Goal: Task Accomplishment & Management: Manage account settings

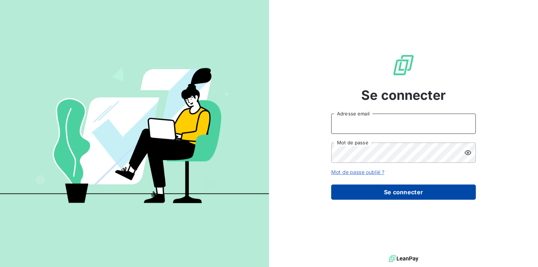
type input "[EMAIL_ADDRESS][DOMAIN_NAME]"
click at [395, 193] on button "Se connecter" at bounding box center [403, 191] width 145 height 15
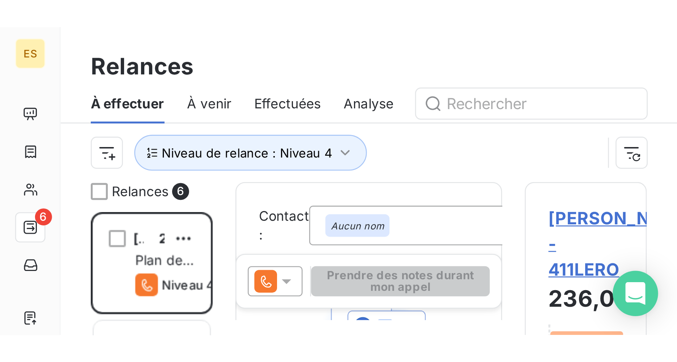
scroll to position [286, 146]
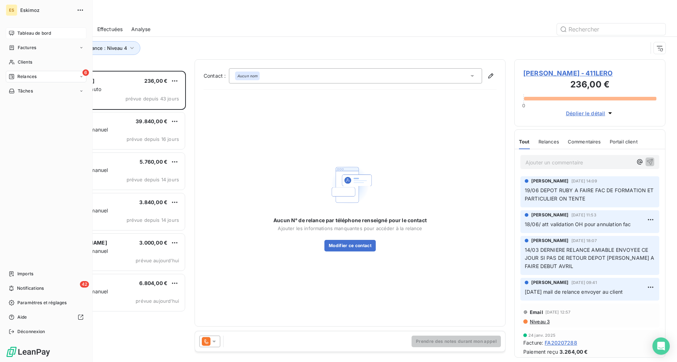
click at [36, 30] on div "Tableau de bord" at bounding box center [46, 33] width 81 height 12
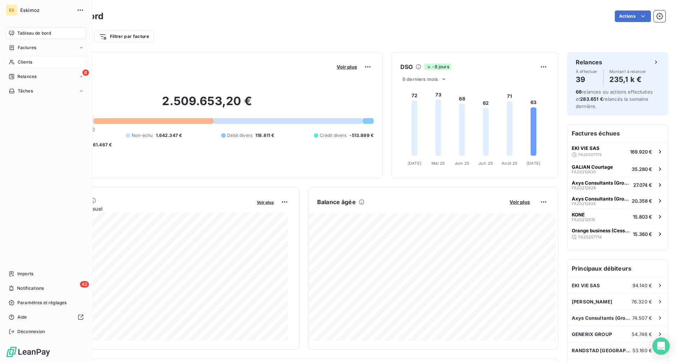
click at [28, 59] on div "Clients" at bounding box center [46, 62] width 81 height 12
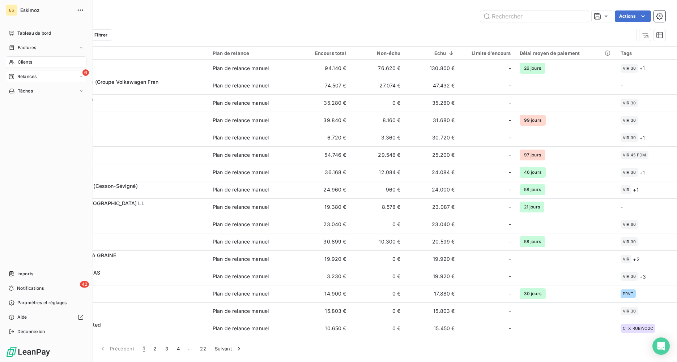
click at [25, 77] on span "Relances" at bounding box center [26, 76] width 19 height 7
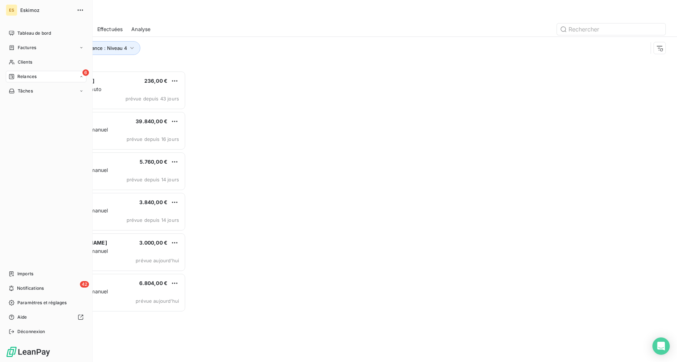
scroll to position [286, 146]
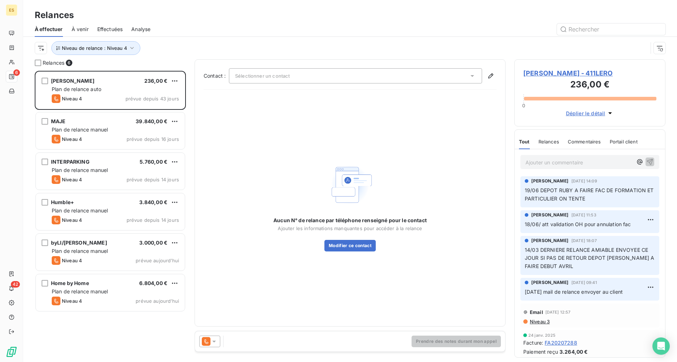
click at [171, 55] on div "Niveau de relance : Niveau 4" at bounding box center [350, 48] width 630 height 22
click at [129, 48] on icon "button" at bounding box center [131, 47] width 7 height 7
click at [194, 63] on div "Niveau 4" at bounding box center [202, 66] width 104 height 15
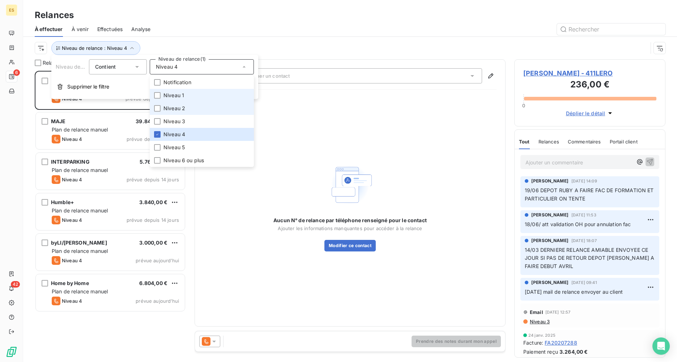
drag, startPoint x: 171, startPoint y: 94, endPoint x: 172, endPoint y: 103, distance: 9.4
click at [171, 94] on span "Niveau 1" at bounding box center [173, 95] width 21 height 7
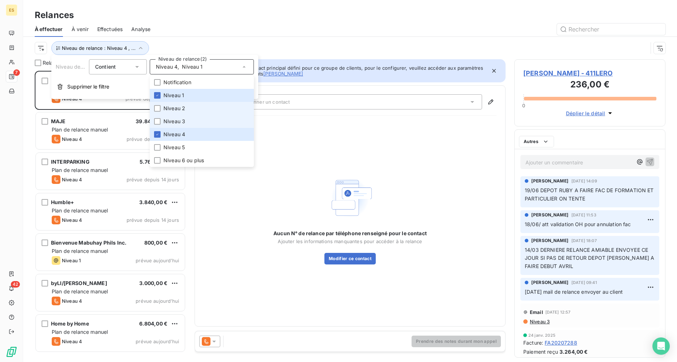
drag, startPoint x: 172, startPoint y: 110, endPoint x: 170, endPoint y: 115, distance: 5.2
click at [172, 110] on span "Niveau 2" at bounding box center [174, 108] width 22 height 7
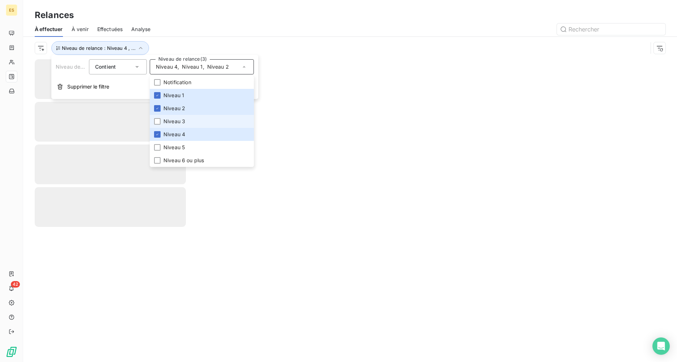
click at [169, 120] on span "Niveau 3" at bounding box center [174, 121] width 22 height 7
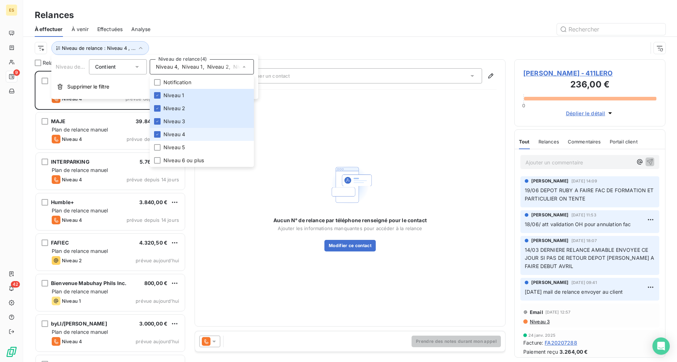
scroll to position [286, 146]
click at [165, 137] on span "Niveau 4" at bounding box center [174, 134] width 22 height 7
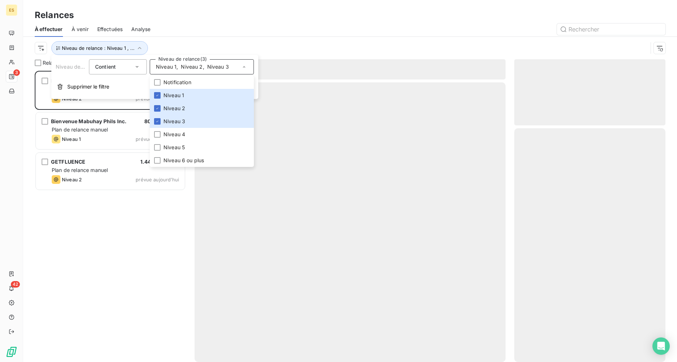
scroll to position [286, 146]
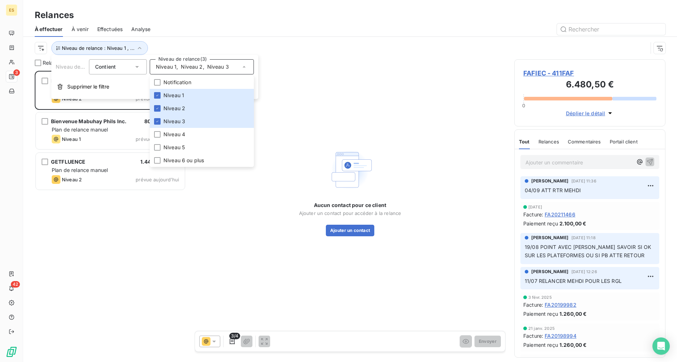
click at [267, 22] on div "À effectuer À venir Effectuées Analyse" at bounding box center [349, 29] width 653 height 15
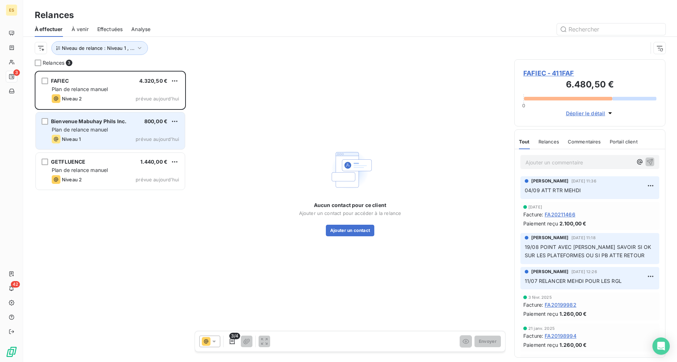
click at [124, 135] on div "Niveau 1 prévue aujourd’hui" at bounding box center [115, 139] width 127 height 9
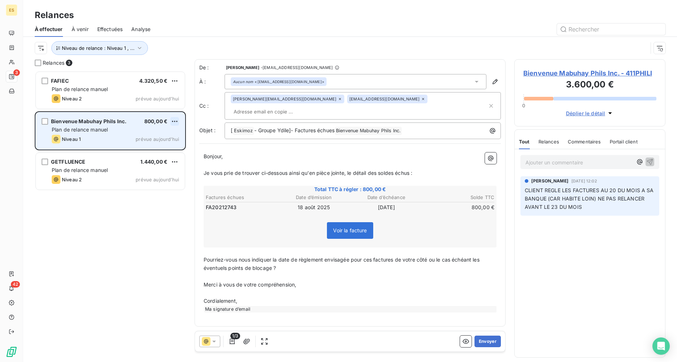
click at [175, 120] on html "ES 3 42 Relances À effectuer À venir Effectuées Analyse Niveau de relance : Niv…" at bounding box center [338, 181] width 677 height 362
click at [161, 134] on div "Replanifier cette action" at bounding box center [143, 136] width 65 height 12
select select "8"
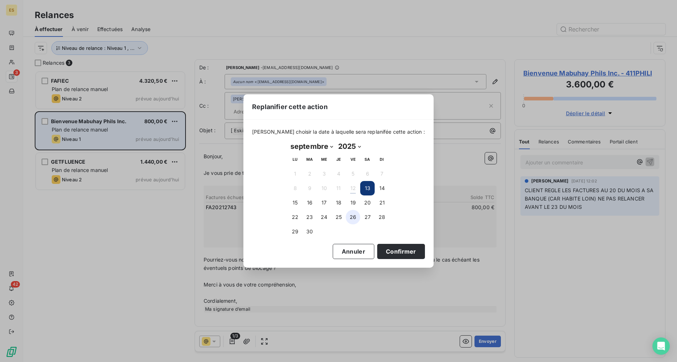
click at [353, 217] on button "26" at bounding box center [353, 217] width 14 height 14
click at [399, 254] on button "Confirmer" at bounding box center [401, 251] width 48 height 15
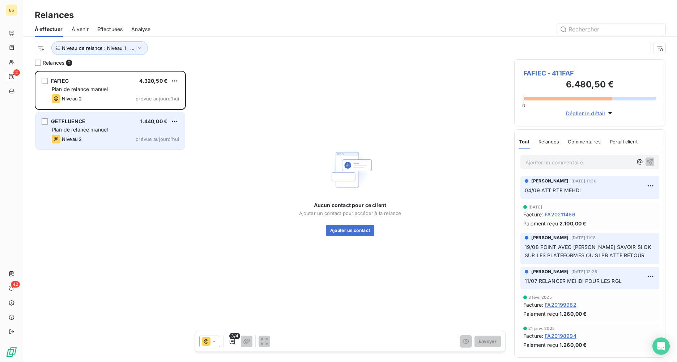
click at [125, 147] on div "GETFLUENCE 1.440,00 € Plan de relance [PERSON_NAME] 2 prévue [DATE]" at bounding box center [110, 130] width 149 height 37
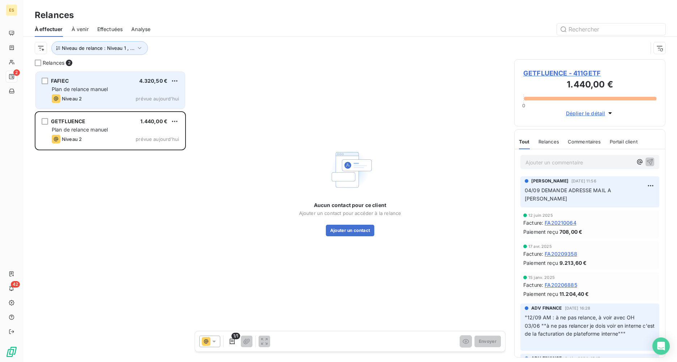
click at [81, 96] on span "Niveau 2" at bounding box center [72, 99] width 20 height 6
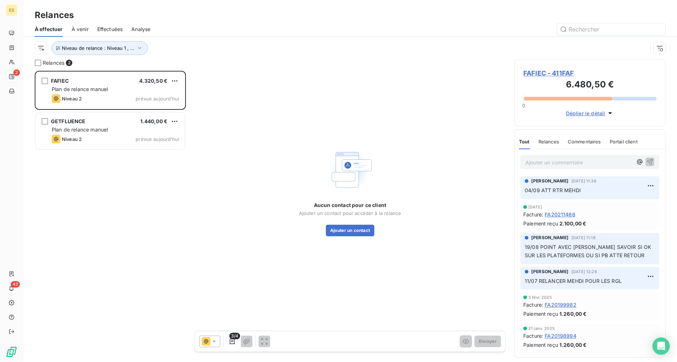
click at [530, 79] on h3 "6.480,50 €" at bounding box center [589, 85] width 133 height 14
click at [531, 73] on span "FAFIEC - 411FAF" at bounding box center [589, 73] width 133 height 10
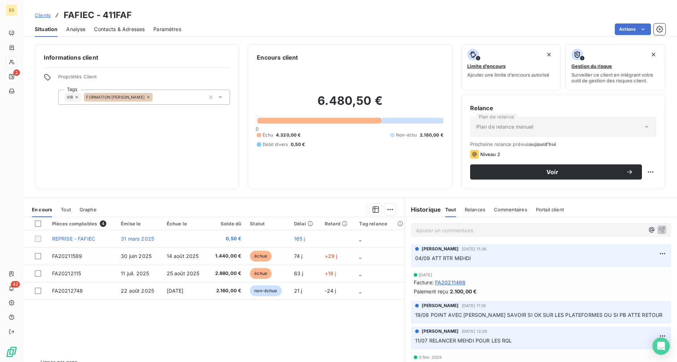
click at [428, 227] on p "Ajouter un commentaire ﻿" at bounding box center [530, 230] width 228 height 9
click at [428, 227] on span "12/09 FACTURE N EST PAS DEPOSER ATT MODIF PAR [PERSON_NAME]" at bounding box center [504, 230] width 177 height 6
click at [537, 229] on p "12/09 FAC 589:FACTURE N EST PAS DEPOSER ATT MODIF PAR [PERSON_NAME]" at bounding box center [530, 230] width 228 height 8
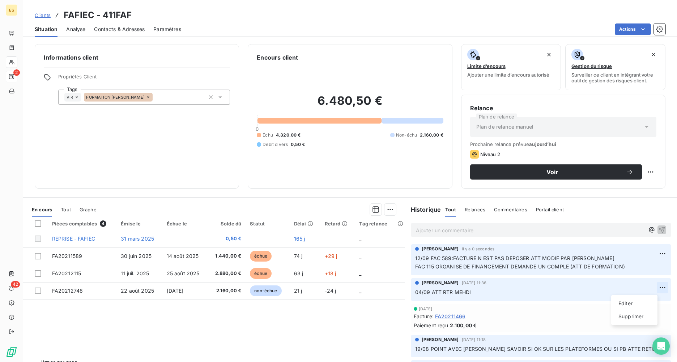
click at [537, 266] on html "ES 2 42 Clients FAFIEC - 411FAF Situation Analyse Contacts & Adresses Paramètre…" at bounding box center [338, 181] width 677 height 362
click at [537, 266] on div "Supprimer" at bounding box center [634, 317] width 40 height 12
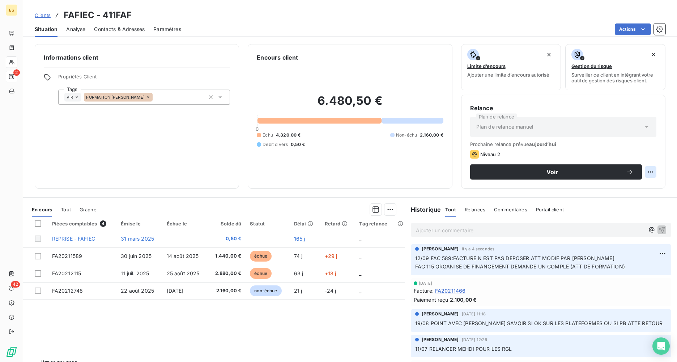
click at [537, 172] on html "ES 2 42 Clients FAFIEC - 411FAF Situation Analyse Contacts & Adresses Paramètre…" at bounding box center [338, 181] width 677 height 362
click at [537, 187] on div "Replanifier cette action" at bounding box center [615, 188] width 65 height 12
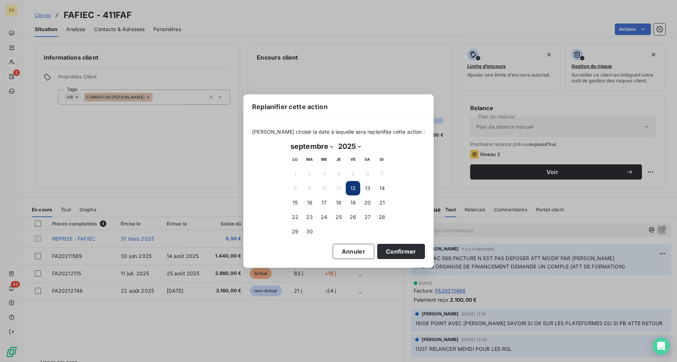
click at [333, 145] on select "janvier février mars avril mai juin juillet août septembre octobre novembre déc…" at bounding box center [312, 147] width 48 height 12
select select "9"
click at [288, 141] on select "janvier février mars avril mai juin juillet août septembre octobre novembre déc…" at bounding box center [312, 147] width 48 height 12
click at [352, 231] on button "31" at bounding box center [353, 231] width 14 height 14
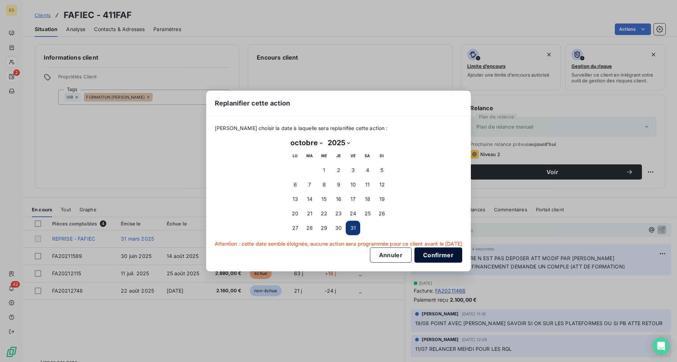
click at [452, 257] on button "Confirmer" at bounding box center [438, 255] width 48 height 15
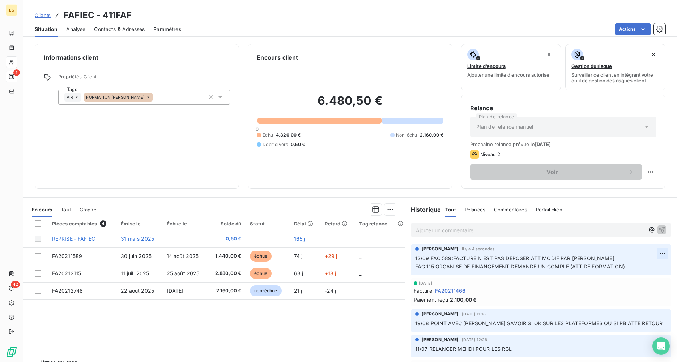
click at [537, 254] on html "ES 1 42 Clients FAFIEC - 411FAF Situation Analyse Contacts & Adresses Paramètre…" at bounding box center [338, 181] width 677 height 362
click at [537, 266] on div "Editer" at bounding box center [634, 270] width 40 height 12
click at [454, 266] on span "12/09 FAC 589:FACTURE N EST PAS DEPOSER ATT MODIF PAR [PERSON_NAME] FAC 115 ORG…" at bounding box center [520, 262] width 210 height 14
click at [537, 265] on span "12/09 FAC 589:FACTURE N EST PAS DEPOSER ATT MODIF PAR [PERSON_NAME] FAC 115 ORG…" at bounding box center [522, 262] width 214 height 14
click at [537, 266] on p "12/09 FAC 589:FACTURE N EST PAS DEPOSER ATT MODIF PAR [PERSON_NAME] FAC 115 ORG…" at bounding box center [535, 262] width 241 height 17
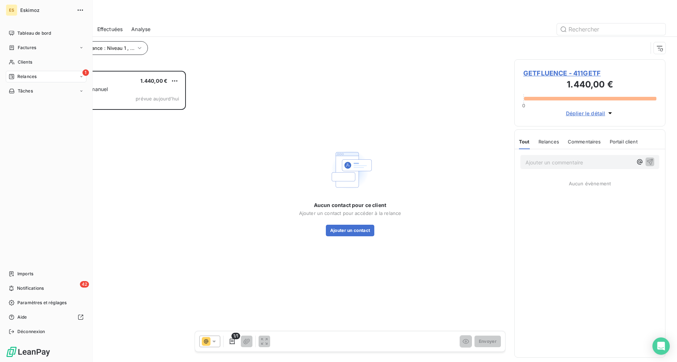
scroll to position [286, 146]
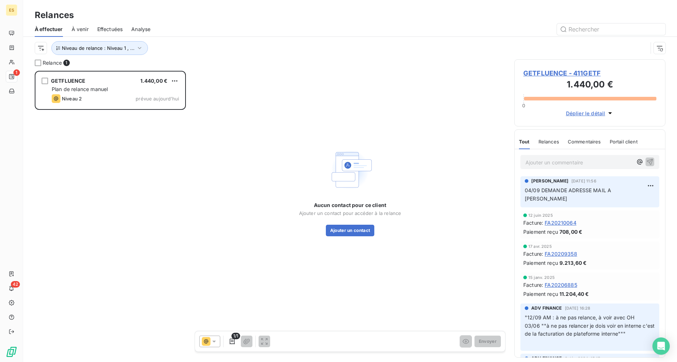
click at [537, 73] on span "GETFLUENCE - 411GETF" at bounding box center [589, 73] width 133 height 10
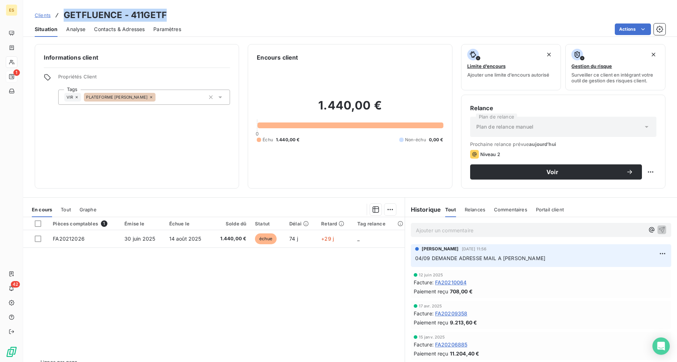
drag, startPoint x: 171, startPoint y: 14, endPoint x: 64, endPoint y: 10, distance: 106.3
click at [64, 10] on div "Clients GETFLUENCE - 411GETF" at bounding box center [349, 15] width 653 height 13
copy h3 "GETFLUENCE - 411GETF"
click at [433, 227] on p "Ajouter un commentaire ﻿" at bounding box center [530, 230] width 228 height 9
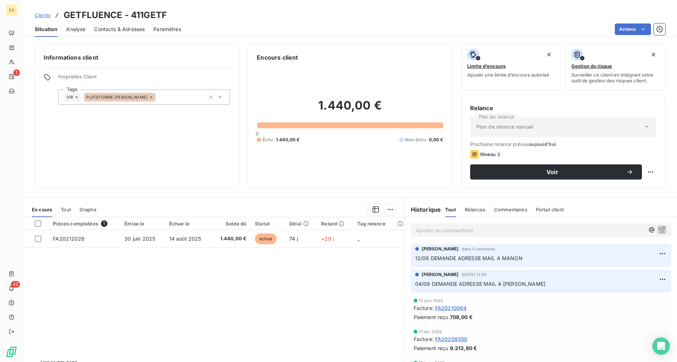
click at [86, 14] on h3 "GETFLUENCE - 411GETF" at bounding box center [115, 15] width 103 height 13
drag, startPoint x: 122, startPoint y: 14, endPoint x: 66, endPoint y: 14, distance: 56.0
click at [66, 14] on h3 "GETFLUENCE - 411GETF" at bounding box center [115, 15] width 103 height 13
copy h3 "GETFLUENCE"
click at [129, 32] on span "Contacts & Adresses" at bounding box center [119, 29] width 51 height 7
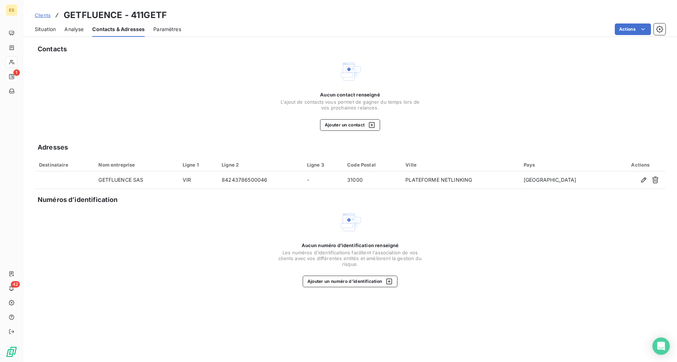
click at [236, 84] on div "Aucun contact renseigné L'ajout de contacts vous permet de gagner du temps lors…" at bounding box center [350, 95] width 630 height 71
drag, startPoint x: 170, startPoint y: 16, endPoint x: 131, endPoint y: 14, distance: 38.7
click at [131, 14] on div "Clients GETFLUENCE - 411GETF" at bounding box center [349, 15] width 653 height 13
copy h3 "411GETF"
click at [49, 31] on span "Situation" at bounding box center [45, 29] width 21 height 7
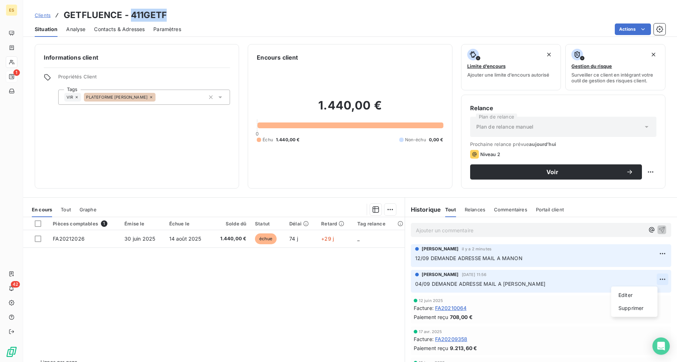
click at [537, 266] on html "ES 1 42 Clients GETFLUENCE - 411GETF Situation Analyse Contacts & Adresses Para…" at bounding box center [338, 181] width 677 height 362
click at [537, 266] on div "Supprimer" at bounding box center [634, 309] width 40 height 12
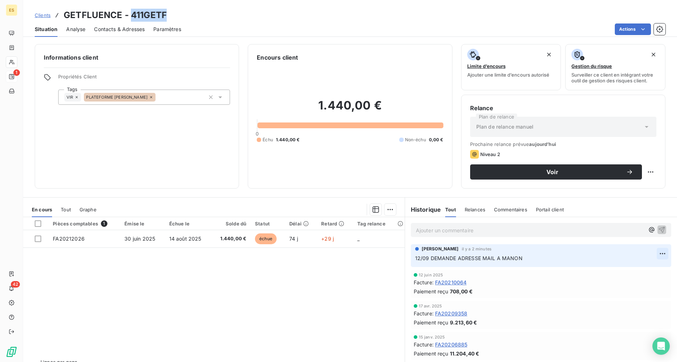
click at [537, 253] on html "ES 1 42 Clients GETFLUENCE - 411GETF Situation Analyse Contacts & Adresses Para…" at bounding box center [338, 181] width 677 height 362
click at [537, 266] on div "Supprimer" at bounding box center [634, 283] width 40 height 12
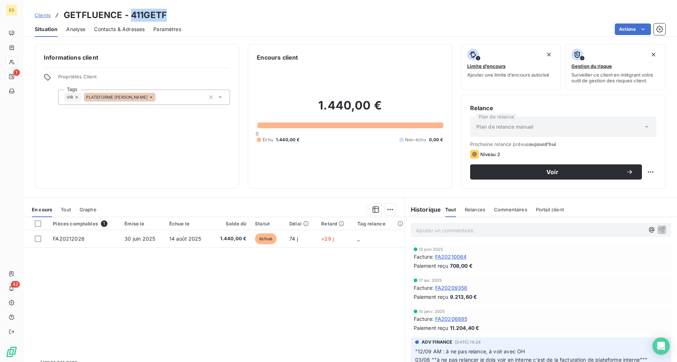
click at [122, 29] on span "Contacts & Adresses" at bounding box center [119, 29] width 51 height 7
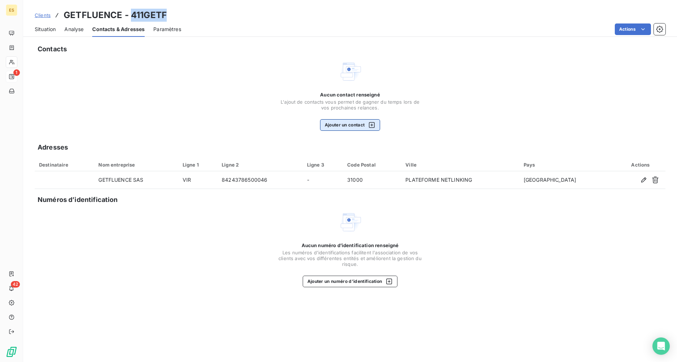
click at [339, 127] on button "Ajouter un contact" at bounding box center [350, 125] width 60 height 12
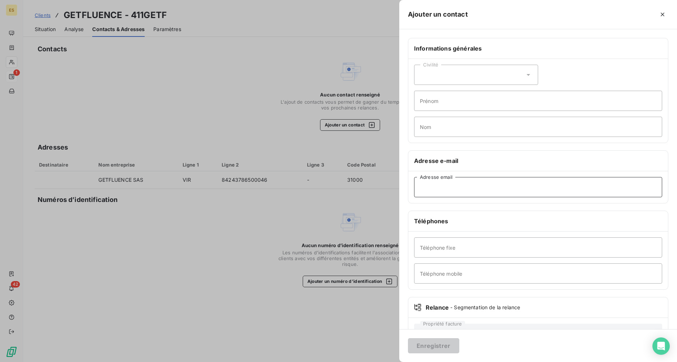
click at [428, 188] on input "Adresse email" at bounding box center [538, 187] width 248 height 20
paste input "[PERSON_NAME][EMAIL_ADDRESS][DOMAIN_NAME]"
type input "[PERSON_NAME][EMAIL_ADDRESS][DOMAIN_NAME]"
click at [433, 266] on button "Enregistrer" at bounding box center [433, 345] width 51 height 15
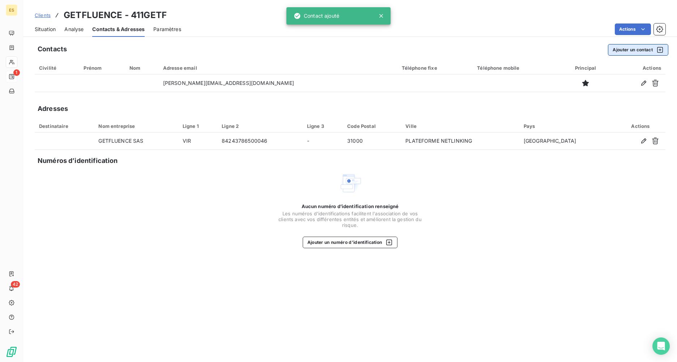
click at [537, 50] on button "Ajouter un contact" at bounding box center [638, 50] width 60 height 12
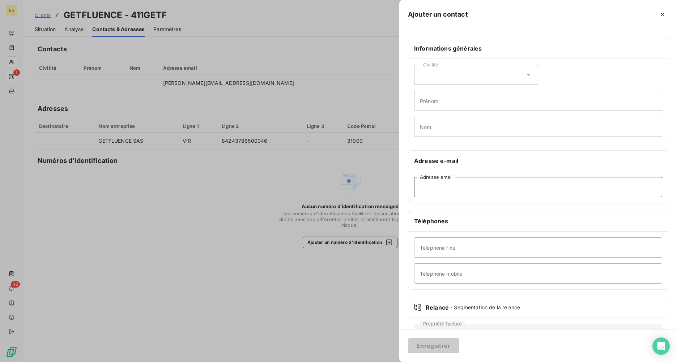
click at [437, 181] on input "Adresse email" at bounding box center [538, 187] width 248 height 20
paste input "[EMAIL_ADDRESS][DOMAIN_NAME]"
type input "[EMAIL_ADDRESS][DOMAIN_NAME]"
click at [436, 266] on button "Enregistrer" at bounding box center [433, 345] width 51 height 15
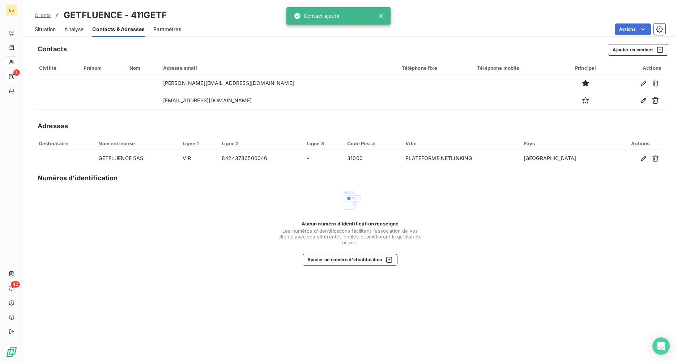
click at [46, 30] on span "Situation" at bounding box center [45, 29] width 21 height 7
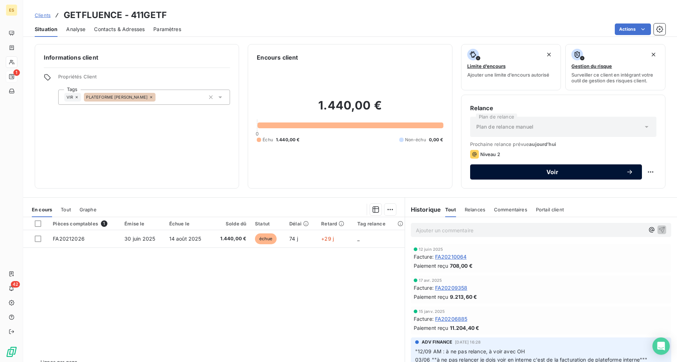
click at [537, 168] on button "Voir" at bounding box center [556, 171] width 172 height 15
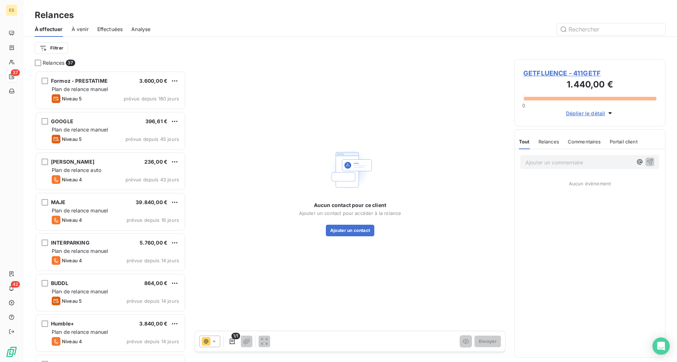
scroll to position [286, 146]
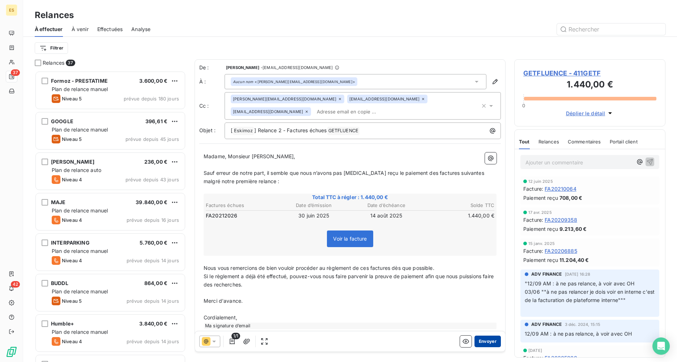
click at [484, 266] on button "Envoyer" at bounding box center [487, 342] width 26 height 12
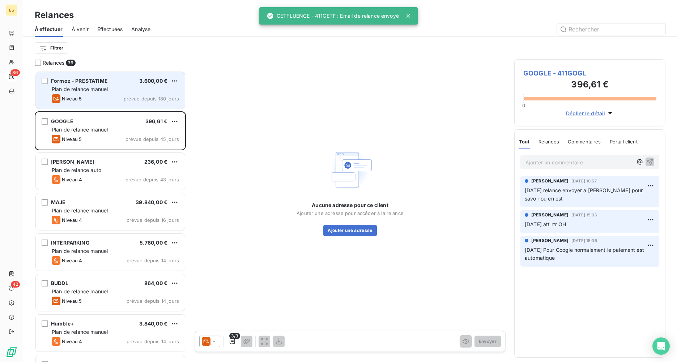
click at [76, 87] on span "Plan de relance manuel" at bounding box center [80, 89] width 56 height 6
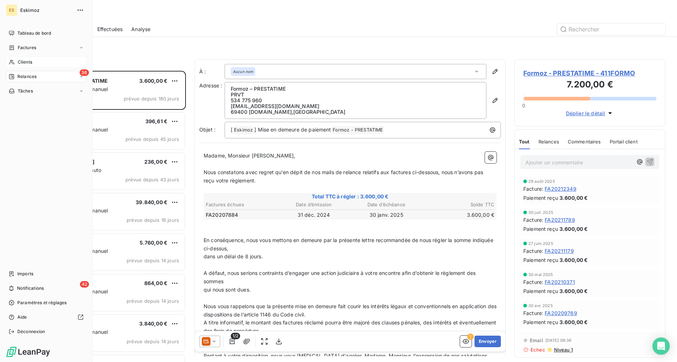
click at [24, 61] on span "Clients" at bounding box center [25, 62] width 14 height 7
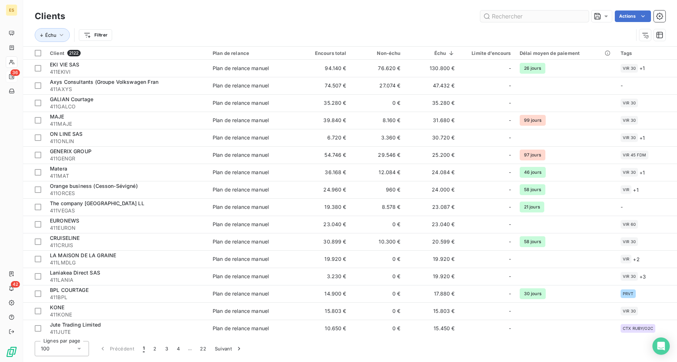
click at [486, 14] on input "text" at bounding box center [534, 16] width 108 height 12
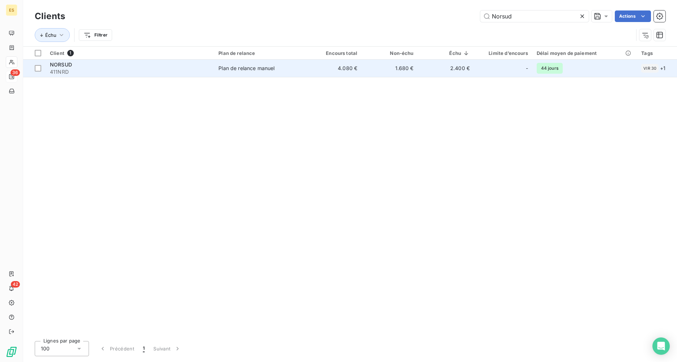
type input "Norsud"
click at [228, 71] on div "Plan de relance manuel" at bounding box center [246, 68] width 56 height 7
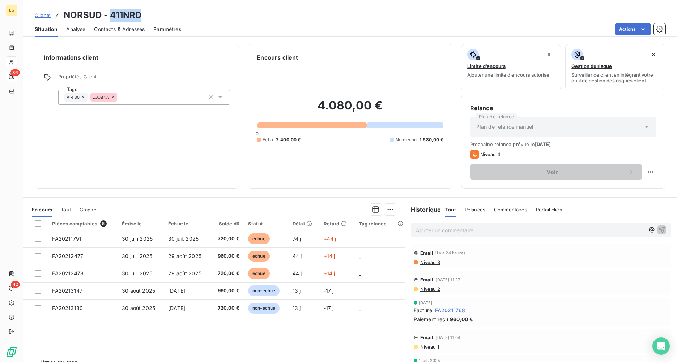
drag, startPoint x: 148, startPoint y: 14, endPoint x: 110, endPoint y: 12, distance: 38.0
click at [110, 12] on div "Clients NORSUD - 411NRD" at bounding box center [349, 15] width 653 height 13
copy h3 "411NRD"
drag, startPoint x: 100, startPoint y: 16, endPoint x: 65, endPoint y: 13, distance: 35.1
click at [65, 13] on h3 "NORSUD - 411NRD" at bounding box center [103, 15] width 78 height 13
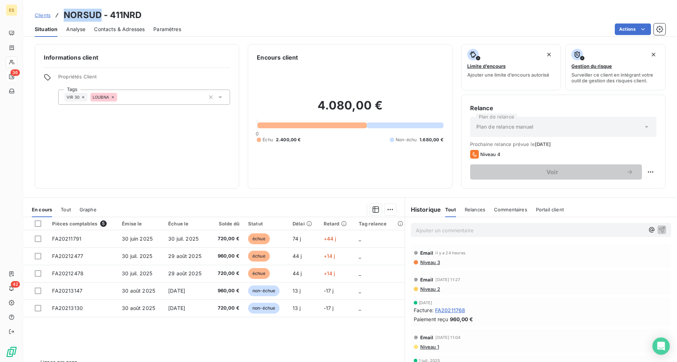
copy h3 "NORSUD"
click at [40, 16] on span "Clients" at bounding box center [43, 15] width 16 height 6
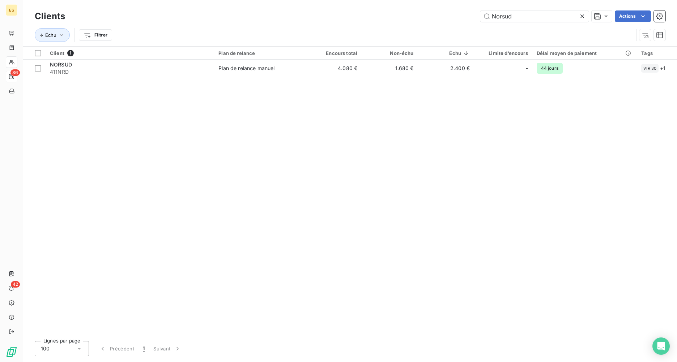
click at [537, 16] on icon at bounding box center [581, 16] width 7 height 7
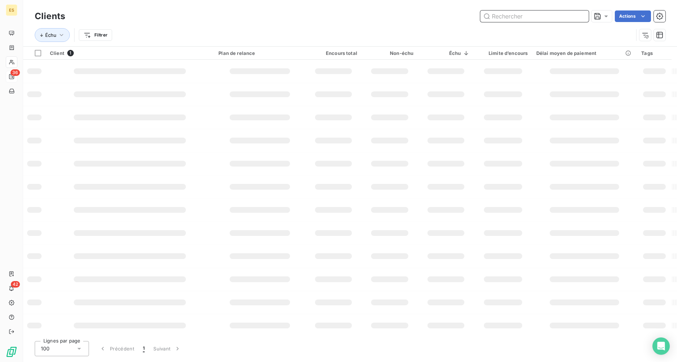
click at [528, 10] on input "text" at bounding box center [534, 16] width 108 height 12
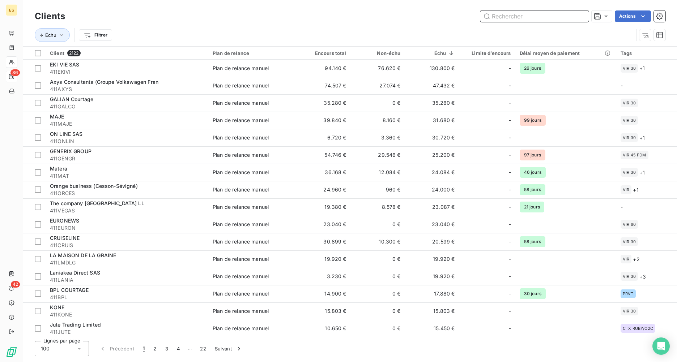
paste input "CERGY"
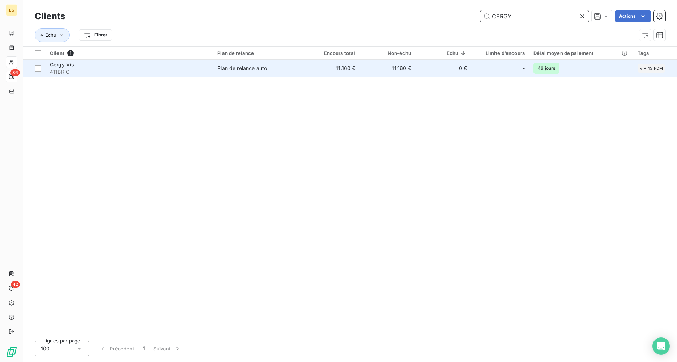
type input "CERGY"
click at [219, 70] on div "Plan de relance auto" at bounding box center [242, 68] width 50 height 7
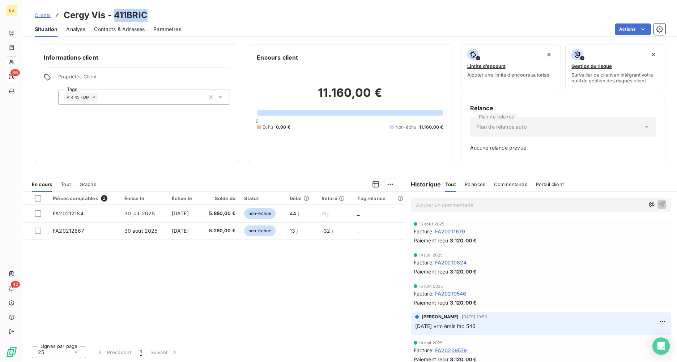
drag, startPoint x: 150, startPoint y: 15, endPoint x: 115, endPoint y: 17, distance: 35.1
click at [115, 17] on div "Clients Cergy Vis - 411BRIC" at bounding box center [349, 15] width 653 height 13
copy h3 "411BRIC"
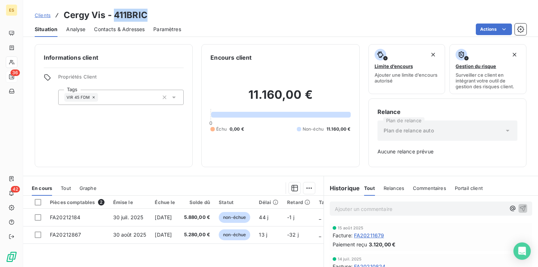
click at [43, 16] on span "Clients" at bounding box center [43, 15] width 16 height 6
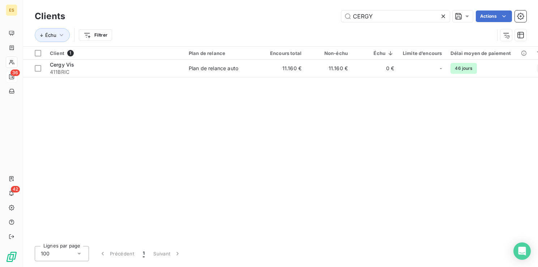
click at [444, 17] on icon at bounding box center [443, 16] width 4 height 4
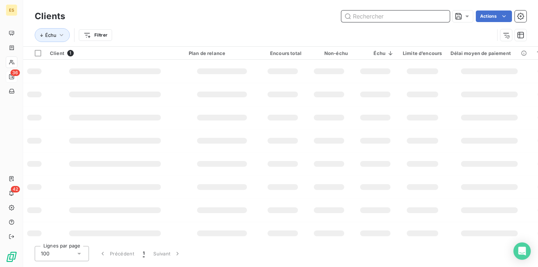
click at [398, 18] on input "text" at bounding box center [395, 16] width 108 height 12
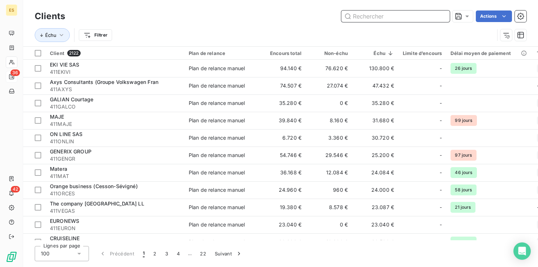
paste input "APRIL INTERNATIONAL CARE FRANCE"
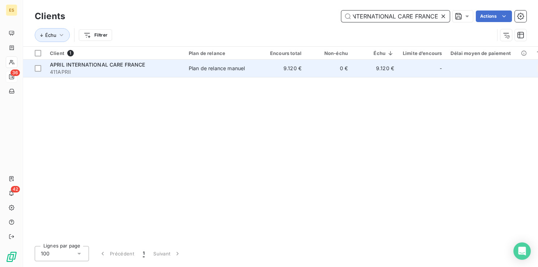
type input "APRIL INTERNATIONAL CARE FRANCE"
click at [235, 73] on td "Plan de relance manuel" at bounding box center [221, 68] width 75 height 17
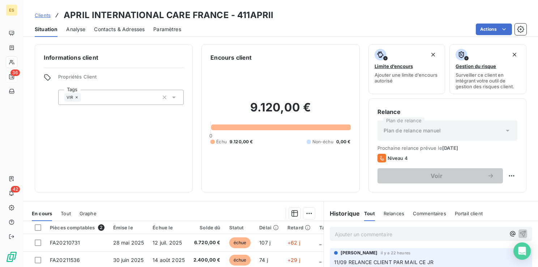
click at [126, 30] on span "Contacts & Adresses" at bounding box center [119, 29] width 51 height 7
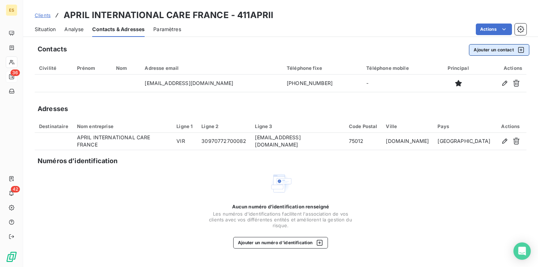
click at [486, 48] on button "Ajouter un contact" at bounding box center [499, 50] width 60 height 12
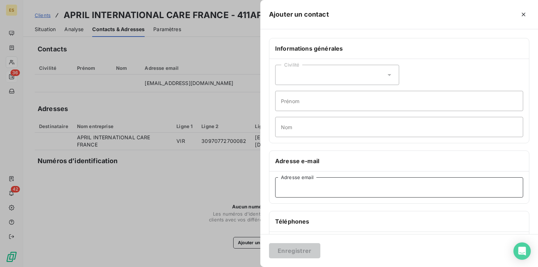
click at [287, 192] on input "Adresse email" at bounding box center [399, 187] width 248 height 20
paste input "COMPTABILITE APRIL <[EMAIL_ADDRESS][DOMAIN_NAME]>"
drag, startPoint x: 338, startPoint y: 186, endPoint x: 249, endPoint y: 191, distance: 89.8
click at [250, 266] on div "Ajouter un contact Informations générales Civilité Prénom Nom Adresse e-mail CO…" at bounding box center [269, 267] width 538 height 0
click at [377, 186] on input "[EMAIL_ADDRESS][DOMAIN_NAME]>" at bounding box center [399, 187] width 248 height 20
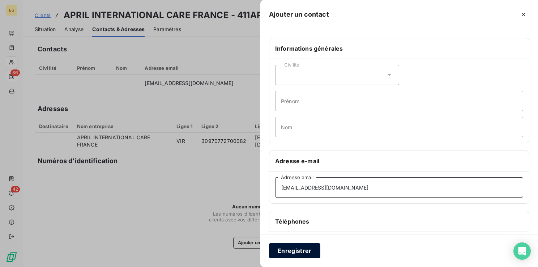
type input "[EMAIL_ADDRESS][DOMAIN_NAME]"
click at [297, 254] on button "Enregistrer" at bounding box center [294, 250] width 51 height 15
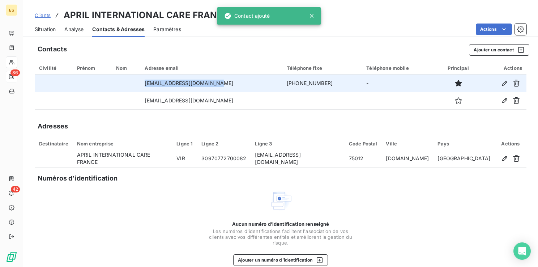
drag, startPoint x: 213, startPoint y: 81, endPoint x: 143, endPoint y: 83, distance: 70.1
click at [143, 83] on td "[EMAIL_ADDRESS][DOMAIN_NAME]" at bounding box center [211, 82] width 142 height 17
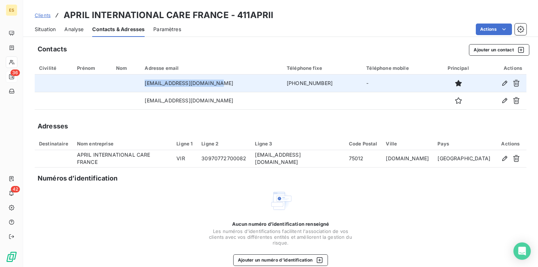
copy td "[EMAIL_ADDRESS][DOMAIN_NAME]"
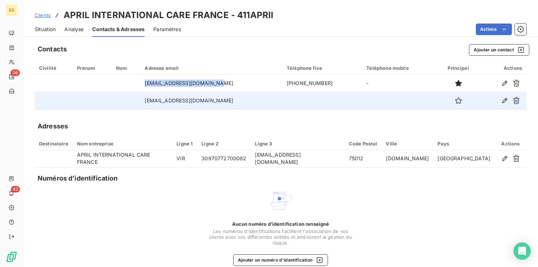
drag, startPoint x: 141, startPoint y: 102, endPoint x: 236, endPoint y: 103, distance: 95.8
click at [236, 103] on td "[EMAIL_ADDRESS][DOMAIN_NAME]" at bounding box center [211, 100] width 142 height 17
copy td "[EMAIL_ADDRESS][DOMAIN_NAME]"
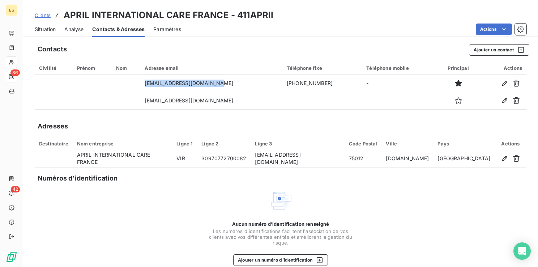
click at [44, 14] on span "Clients" at bounding box center [43, 15] width 16 height 6
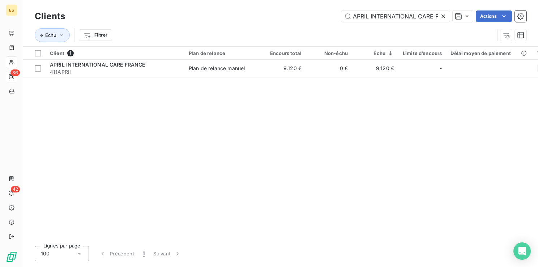
click at [444, 18] on icon at bounding box center [443, 16] width 4 height 4
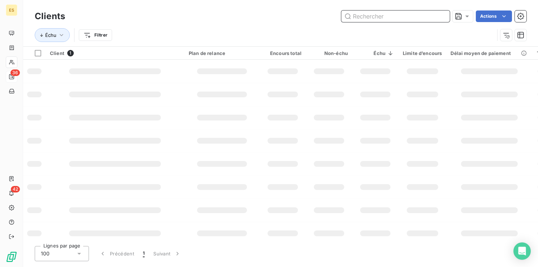
click at [392, 17] on input "text" at bounding box center [395, 16] width 108 height 12
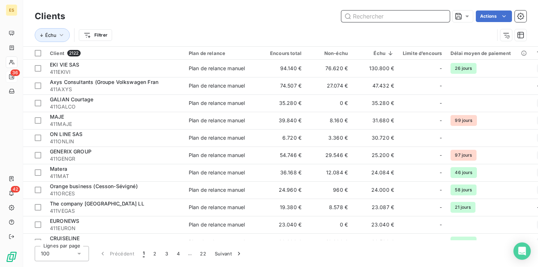
paste input "The company [GEOGRAPHIC_DATA] LL"
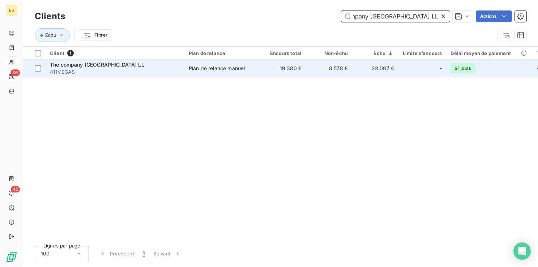
type input "The company [GEOGRAPHIC_DATA] LL"
click at [221, 67] on div "Plan de relance manuel" at bounding box center [217, 68] width 56 height 7
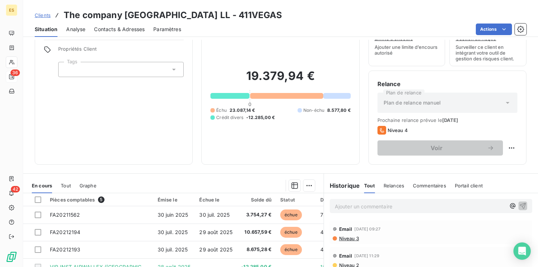
scroll to position [72, 0]
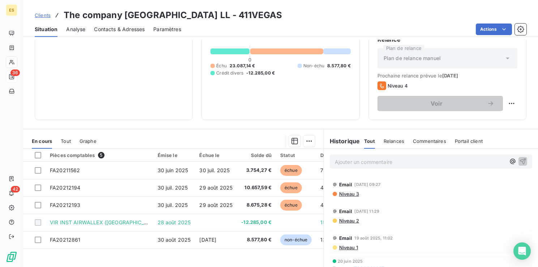
click at [337, 161] on p "Ajouter un commentaire ﻿" at bounding box center [420, 161] width 171 height 9
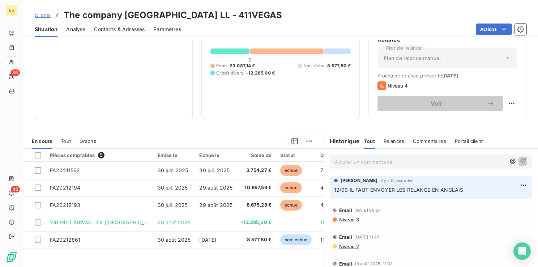
drag, startPoint x: 286, startPoint y: 14, endPoint x: 327, endPoint y: 14, distance: 41.2
click at [282, 14] on h3 "The company [GEOGRAPHIC_DATA] LL - 411VEGAS" at bounding box center [173, 15] width 218 height 13
drag, startPoint x: 327, startPoint y: 14, endPoint x: 320, endPoint y: 16, distance: 7.4
copy h3 "411VEGAS"
click at [513, 184] on html "ES 36 42 Clients The company [GEOGRAPHIC_DATA] LL - 411VEGAS Situation Analyse …" at bounding box center [269, 133] width 538 height 267
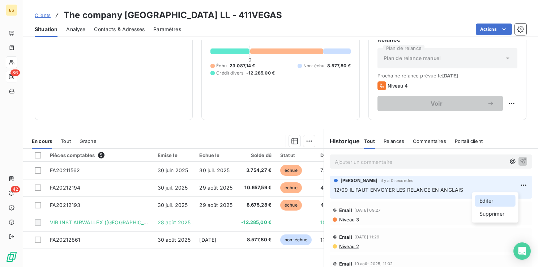
click at [485, 203] on div "Editer" at bounding box center [495, 201] width 40 height 12
click at [467, 192] on p "12/09 IL FAUT ENVOYER LES RELANCE EN ANGLAIS" at bounding box center [426, 190] width 184 height 8
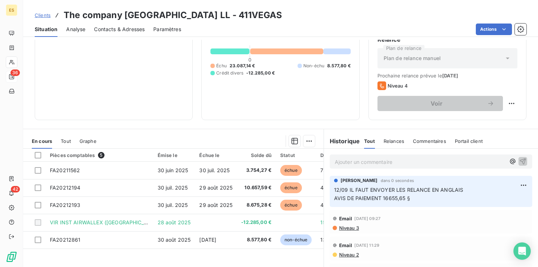
scroll to position [0, 0]
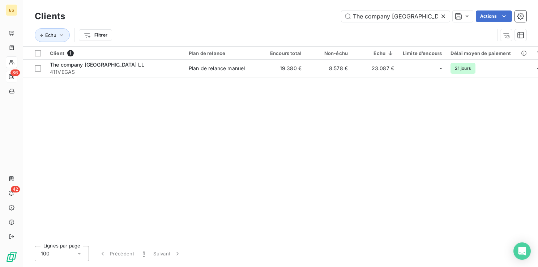
click at [443, 14] on icon at bounding box center [443, 16] width 7 height 7
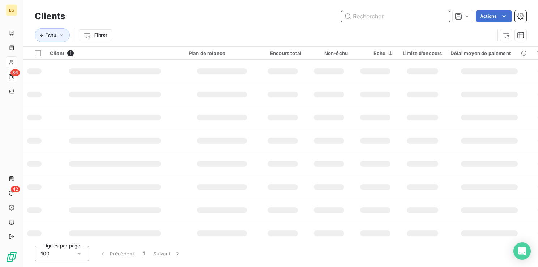
click at [396, 21] on input "text" at bounding box center [395, 16] width 108 height 12
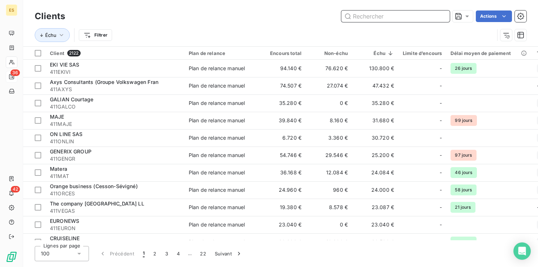
paste input "CUT BY [PERSON_NAME]"
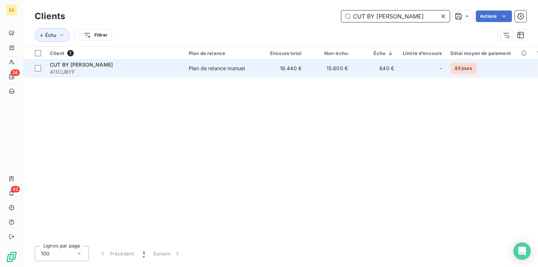
type input "CUT BY [PERSON_NAME]"
click at [160, 70] on span "411CUBYF" at bounding box center [115, 71] width 130 height 7
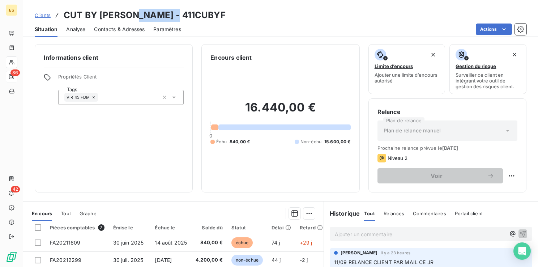
drag, startPoint x: 130, startPoint y: 14, endPoint x: 169, endPoint y: 17, distance: 38.8
click at [169, 17] on h3 "CUT BY [PERSON_NAME] - 411CUBYF" at bounding box center [145, 15] width 162 height 13
click at [173, 20] on div "Clients CUT BY [PERSON_NAME] - 411CUBYF" at bounding box center [280, 15] width 515 height 13
drag, startPoint x: 173, startPoint y: 14, endPoint x: 132, endPoint y: 16, distance: 42.0
click at [132, 16] on div "Clients CUT BY [PERSON_NAME] - 411CUBYF" at bounding box center [280, 15] width 515 height 13
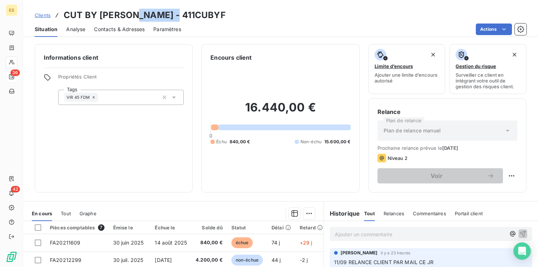
click at [46, 16] on span "Clients" at bounding box center [43, 15] width 16 height 6
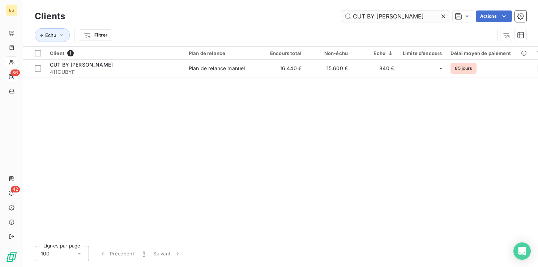
drag, startPoint x: 443, startPoint y: 14, endPoint x: 436, endPoint y: 17, distance: 8.3
click at [443, 15] on icon at bounding box center [443, 16] width 7 height 7
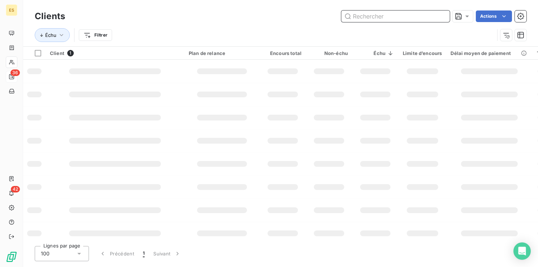
click at [395, 18] on input "text" at bounding box center [395, 16] width 108 height 12
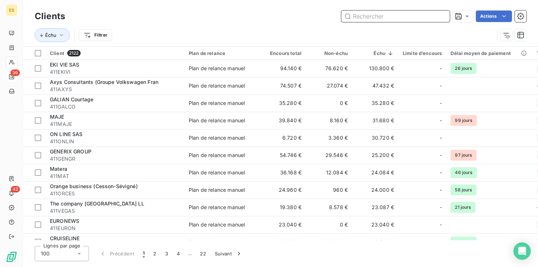
paste input "Santé Pied"
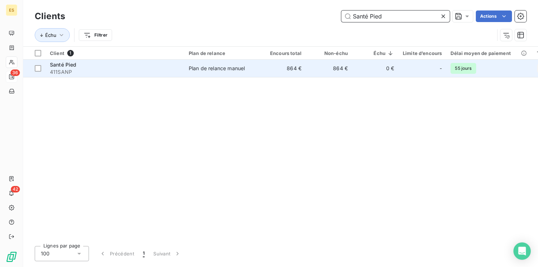
type input "Santé Pied"
click at [146, 73] on span "411SANP" at bounding box center [115, 71] width 130 height 7
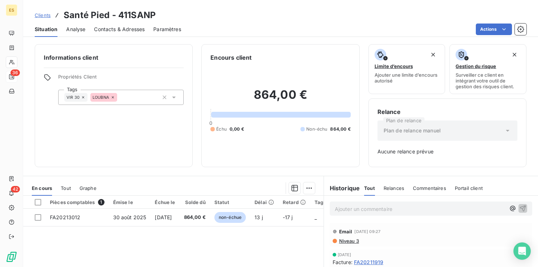
click at [42, 14] on span "Clients" at bounding box center [43, 15] width 16 height 6
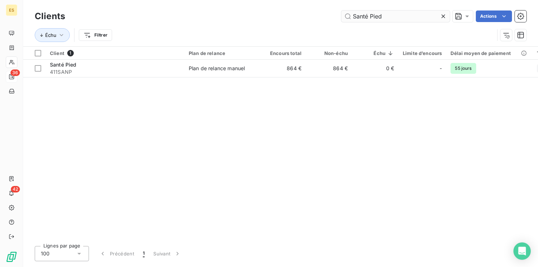
click at [442, 17] on icon at bounding box center [443, 16] width 7 height 7
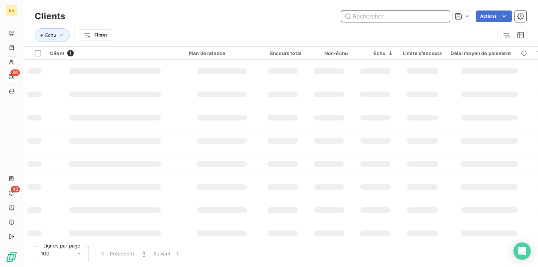
click at [401, 19] on input "text" at bounding box center [395, 16] width 108 height 12
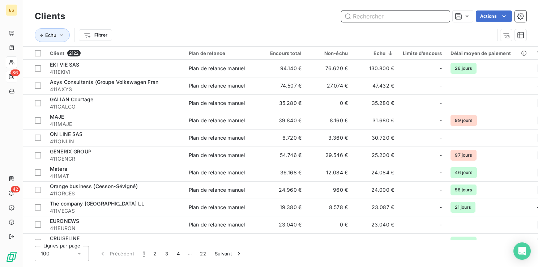
paste input "NV Gallery"
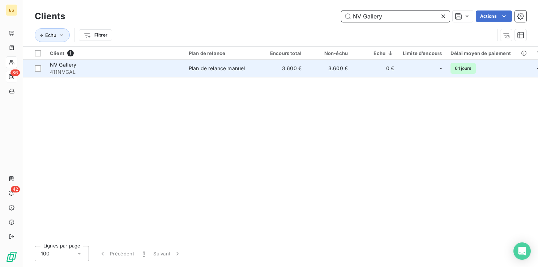
type input "NV Gallery"
click at [280, 72] on td "3.600 €" at bounding box center [283, 68] width 46 height 17
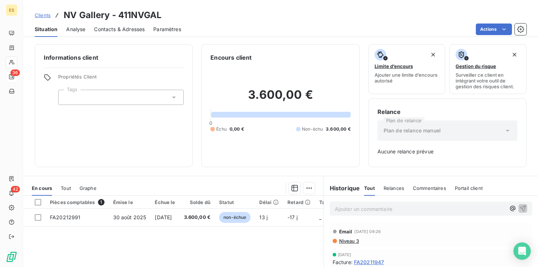
click at [40, 15] on span "Clients" at bounding box center [43, 15] width 16 height 6
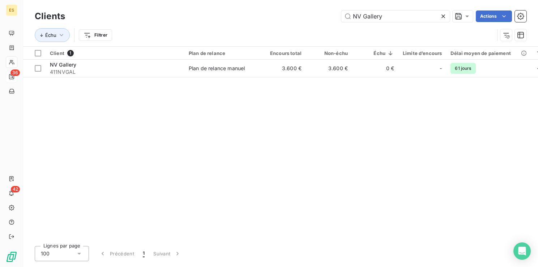
click at [443, 16] on icon at bounding box center [443, 16] width 4 height 4
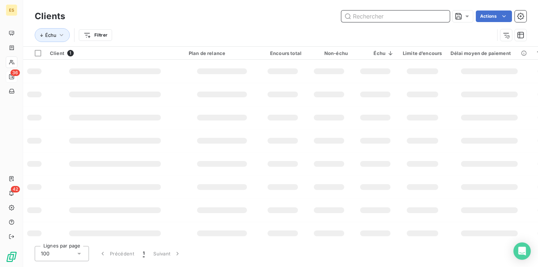
click at [406, 20] on input "text" at bounding box center [395, 16] width 108 height 12
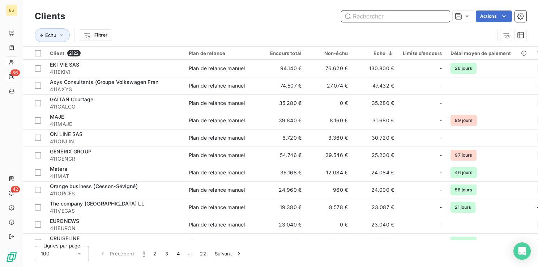
paste input "KINOA 2"
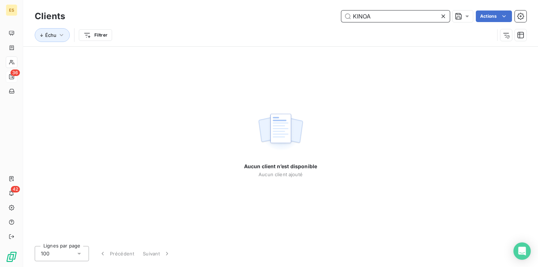
type input "KINOA"
click at [441, 18] on icon at bounding box center [443, 16] width 7 height 7
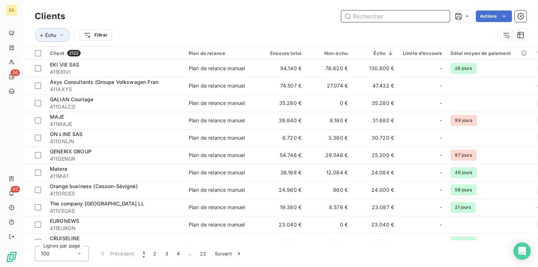
click at [392, 18] on input "text" at bounding box center [395, 16] width 108 height 12
click at [362, 17] on input "text" at bounding box center [395, 16] width 108 height 12
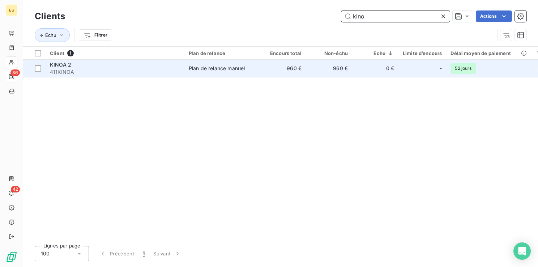
type input "kino"
click at [223, 73] on td "Plan de relance manuel" at bounding box center [221, 68] width 75 height 17
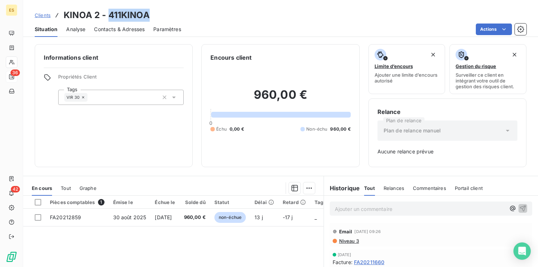
drag, startPoint x: 147, startPoint y: 15, endPoint x: 110, endPoint y: 11, distance: 37.8
click at [110, 11] on h3 "KINOA 2 - 411KINOA" at bounding box center [107, 15] width 86 height 13
